Goal: Information Seeking & Learning: Learn about a topic

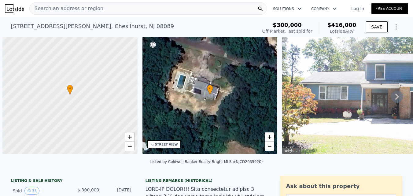
scroll to position [0, 2]
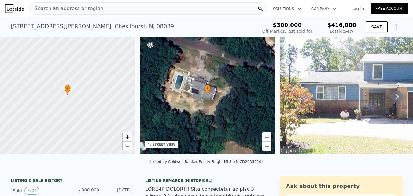
click at [105, 11] on div "Search an address or region" at bounding box center [147, 8] width 237 height 12
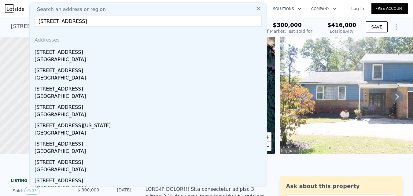
click at [130, 21] on input "[STREET_ADDRESS]" at bounding box center [148, 21] width 227 height 11
paste input "[STREET_ADDRESS]"
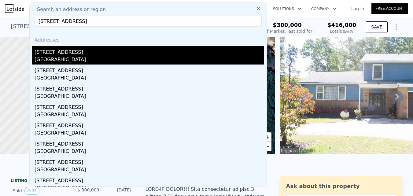
type input "[STREET_ADDRESS]"
click at [131, 49] on div "[STREET_ADDRESS]" at bounding box center [149, 51] width 229 height 10
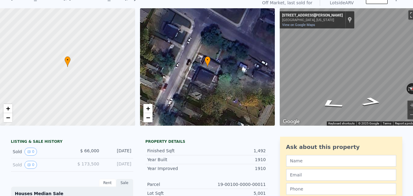
scroll to position [2, 0]
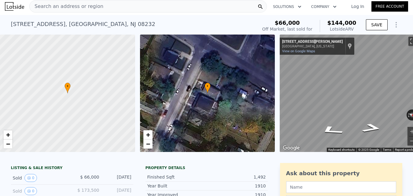
click at [131, 8] on div "Search an address or region" at bounding box center [147, 6] width 237 height 12
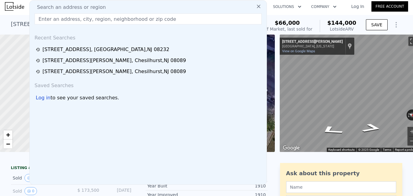
type input "[STREET_ADDRESS]"
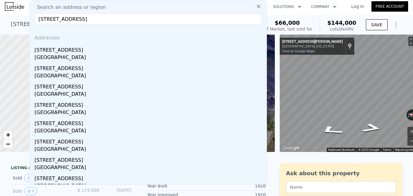
click at [273, 2] on button "Solutions" at bounding box center [287, 6] width 38 height 11
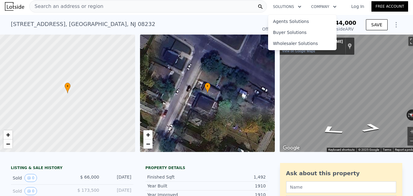
click at [130, 6] on div "Search an address or region" at bounding box center [147, 6] width 237 height 12
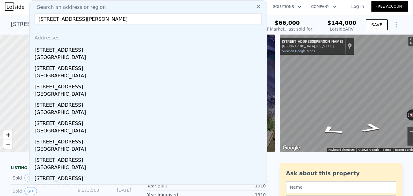
click at [129, 19] on input "[STREET_ADDRESS][PERSON_NAME]" at bounding box center [148, 18] width 227 height 11
paste input "[STREET_ADDRESS][PERSON_NAME]"
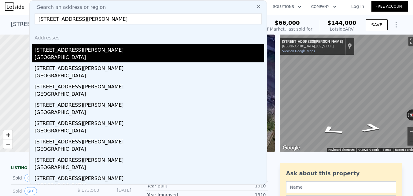
type input "[STREET_ADDRESS][PERSON_NAME]"
click at [122, 46] on div "[STREET_ADDRESS][PERSON_NAME]" at bounding box center [149, 49] width 229 height 10
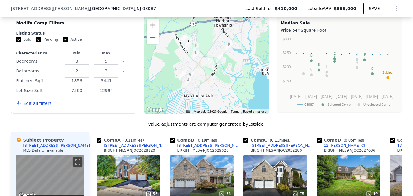
scroll to position [489, 0]
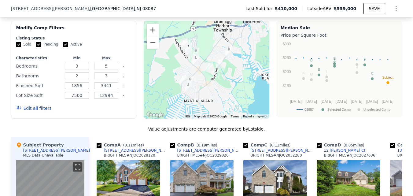
click at [150, 31] on button "Zoom in" at bounding box center [153, 30] width 12 height 12
click at [149, 31] on button "Zoom in" at bounding box center [153, 30] width 12 height 12
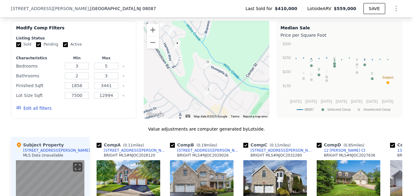
drag, startPoint x: 184, startPoint y: 55, endPoint x: 226, endPoint y: 103, distance: 64.3
click at [226, 103] on div at bounding box center [207, 70] width 126 height 98
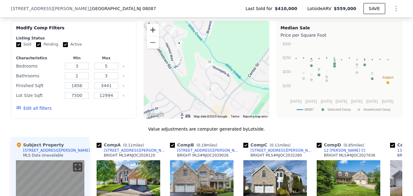
click at [148, 34] on button "Zoom in" at bounding box center [153, 30] width 12 height 12
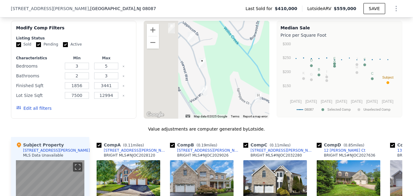
drag, startPoint x: 226, startPoint y: 83, endPoint x: 265, endPoint y: 111, distance: 47.7
click at [274, 119] on div "Modify Comp Filters Listing Status Sold Pending Active Characteristics Min Max …" at bounding box center [206, 70] width 391 height 98
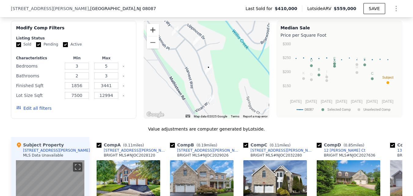
click at [151, 36] on button "Zoom in" at bounding box center [153, 30] width 12 height 12
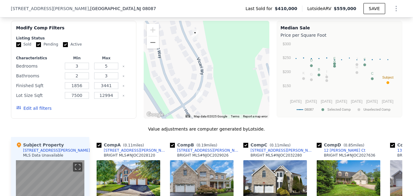
drag, startPoint x: 204, startPoint y: 66, endPoint x: 188, endPoint y: 27, distance: 42.0
click at [188, 27] on div at bounding box center [207, 70] width 126 height 98
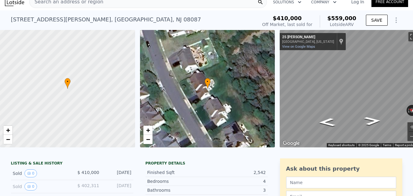
scroll to position [1, 0]
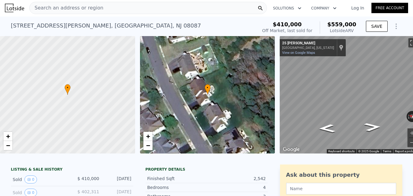
click at [118, 11] on div "Search an address or region" at bounding box center [147, 8] width 237 height 12
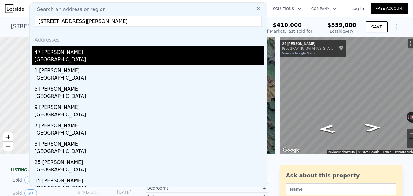
type input "[STREET_ADDRESS][PERSON_NAME]"
click at [107, 53] on div "47 [PERSON_NAME]" at bounding box center [149, 51] width 229 height 10
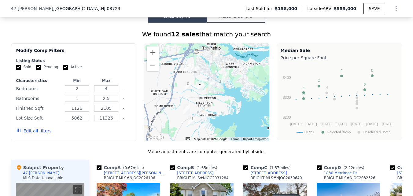
scroll to position [456, 0]
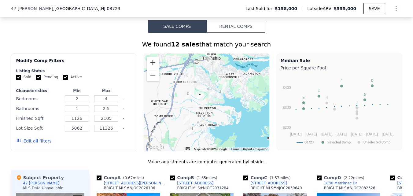
click at [151, 65] on button "Zoom in" at bounding box center [153, 63] width 12 height 12
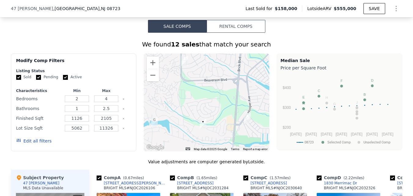
drag, startPoint x: 180, startPoint y: 81, endPoint x: 197, endPoint y: 108, distance: 32.2
click at [197, 108] on div at bounding box center [207, 102] width 126 height 98
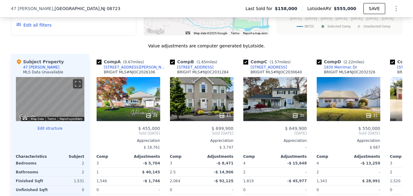
scroll to position [578, 0]
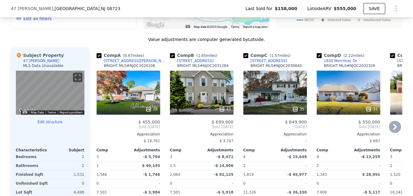
click at [393, 133] on icon at bounding box center [395, 127] width 12 height 12
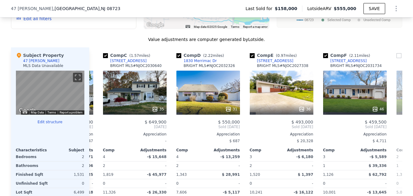
scroll to position [0, 147]
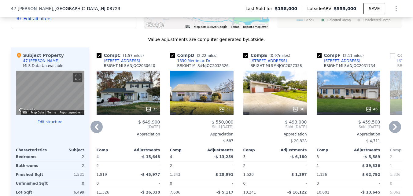
click at [93, 133] on icon at bounding box center [96, 127] width 12 height 12
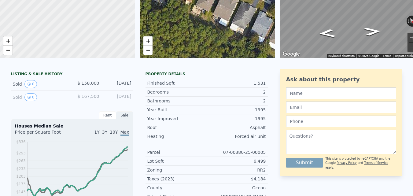
scroll to position [0, 0]
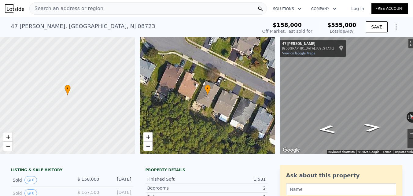
click at [114, 10] on div "Search an address or region" at bounding box center [147, 8] width 237 height 12
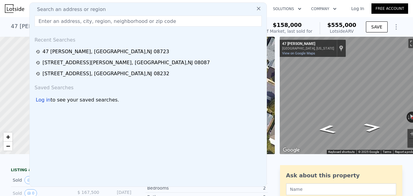
type input "[STREET_ADDRESS]"
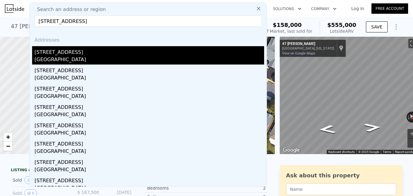
click at [107, 54] on div "[STREET_ADDRESS]" at bounding box center [149, 51] width 229 height 10
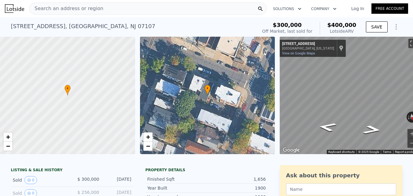
click at [105, 13] on div "Search an address or region" at bounding box center [147, 8] width 237 height 12
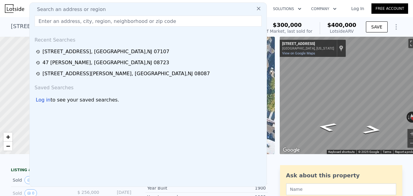
type input "[STREET_ADDRESS]"
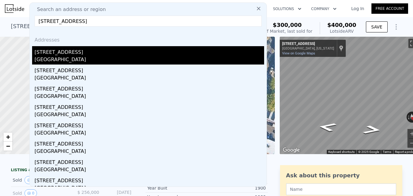
click at [126, 60] on div "[GEOGRAPHIC_DATA]" at bounding box center [149, 60] width 229 height 9
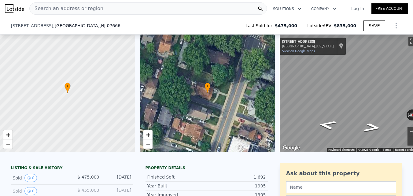
scroll to position [89, 0]
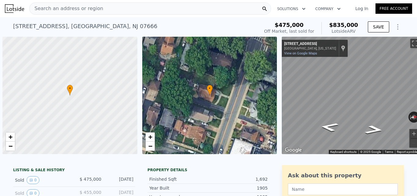
scroll to position [0, 2]
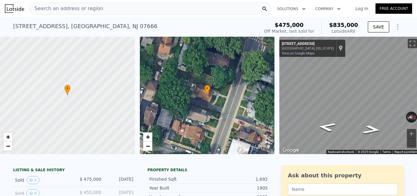
click at [109, 9] on div "Search an address or region" at bounding box center [150, 8] width 242 height 12
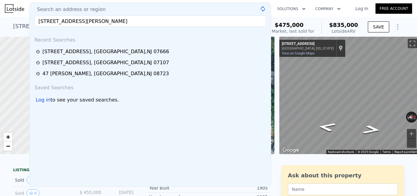
type input "[STREET_ADDRESS][PERSON_NAME]"
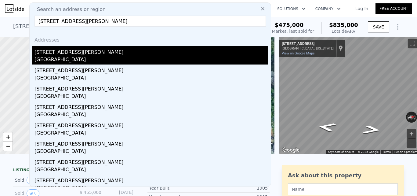
click at [99, 54] on div "162 Hamilton Ave" at bounding box center [152, 51] width 234 height 10
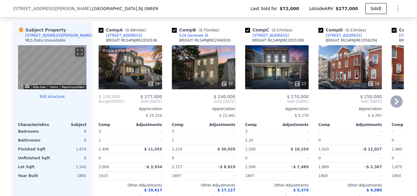
scroll to position [609, 0]
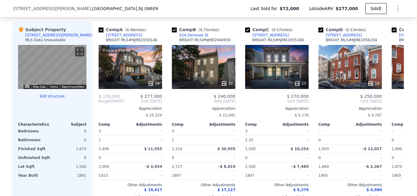
click at [47, 99] on button "Edit structure" at bounding box center [52, 96] width 68 height 5
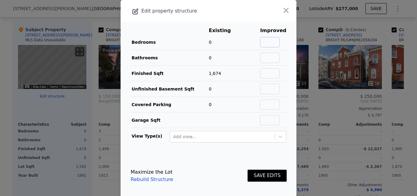
click at [273, 38] on input "text" at bounding box center [270, 42] width 20 height 10
type input "2"
click at [261, 57] on input "text" at bounding box center [270, 58] width 20 height 10
type input "2"
drag, startPoint x: 270, startPoint y: 163, endPoint x: 266, endPoint y: 169, distance: 7.1
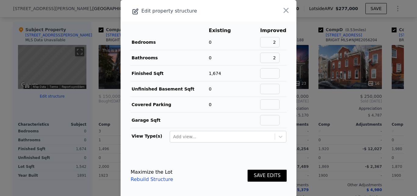
click at [268, 164] on div "SAVE EDITS" at bounding box center [267, 175] width 39 height 27
click at [265, 172] on button "SAVE EDITS" at bounding box center [267, 176] width 39 height 12
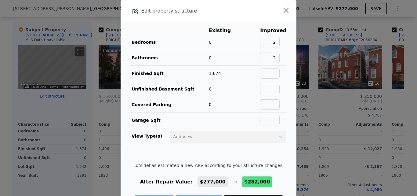
scroll to position [25, 0]
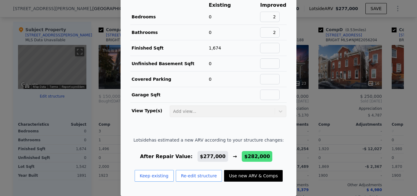
click at [258, 173] on button "Use new ARV & Comps" at bounding box center [253, 176] width 59 height 12
checkbox input "false"
checkbox input "true"
type input "$ 282,000"
type input "$ 186,337"
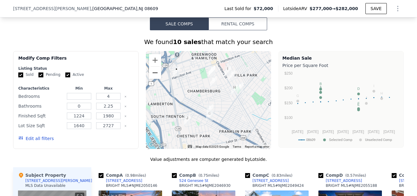
scroll to position [456, 0]
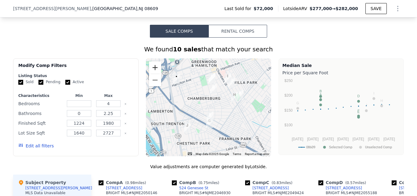
click at [154, 70] on button "Zoom in" at bounding box center [155, 67] width 12 height 12
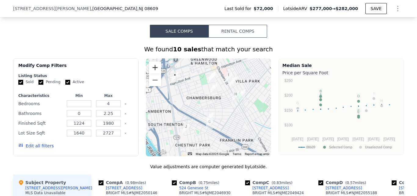
click at [154, 70] on button "Zoom in" at bounding box center [155, 67] width 12 height 12
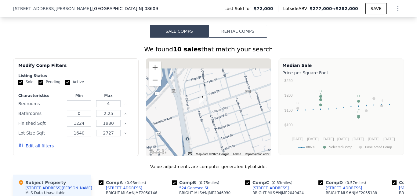
drag, startPoint x: 177, startPoint y: 88, endPoint x: 272, endPoint y: 161, distance: 120.3
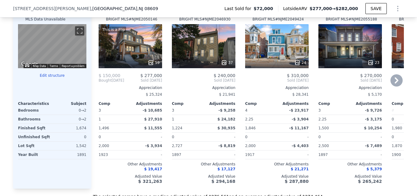
scroll to position [639, 0]
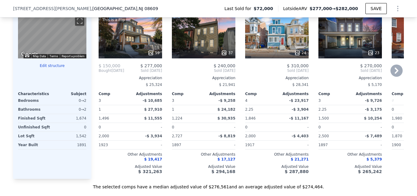
checkbox input "false"
type input "$ 277,000"
type input "$ 181,632"
checkbox input "true"
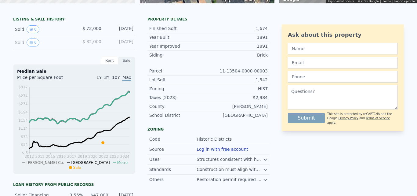
scroll to position [2, 0]
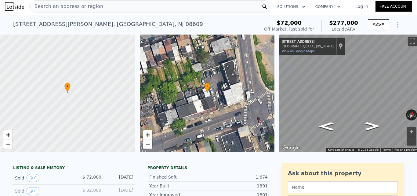
click at [116, 8] on div "Search an address or region" at bounding box center [150, 6] width 242 height 12
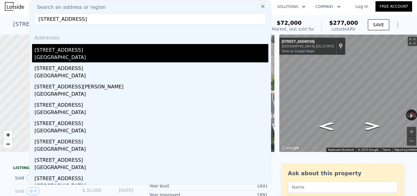
type input "627 Grand St, Trenton, NJ 08610"
click at [162, 56] on div "Trenton, NJ 08610" at bounding box center [152, 58] width 234 height 9
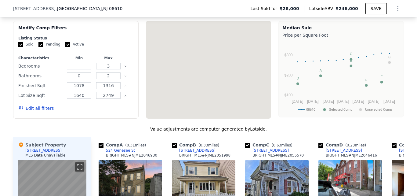
scroll to position [397, 0]
